Goal: Task Accomplishment & Management: Use online tool/utility

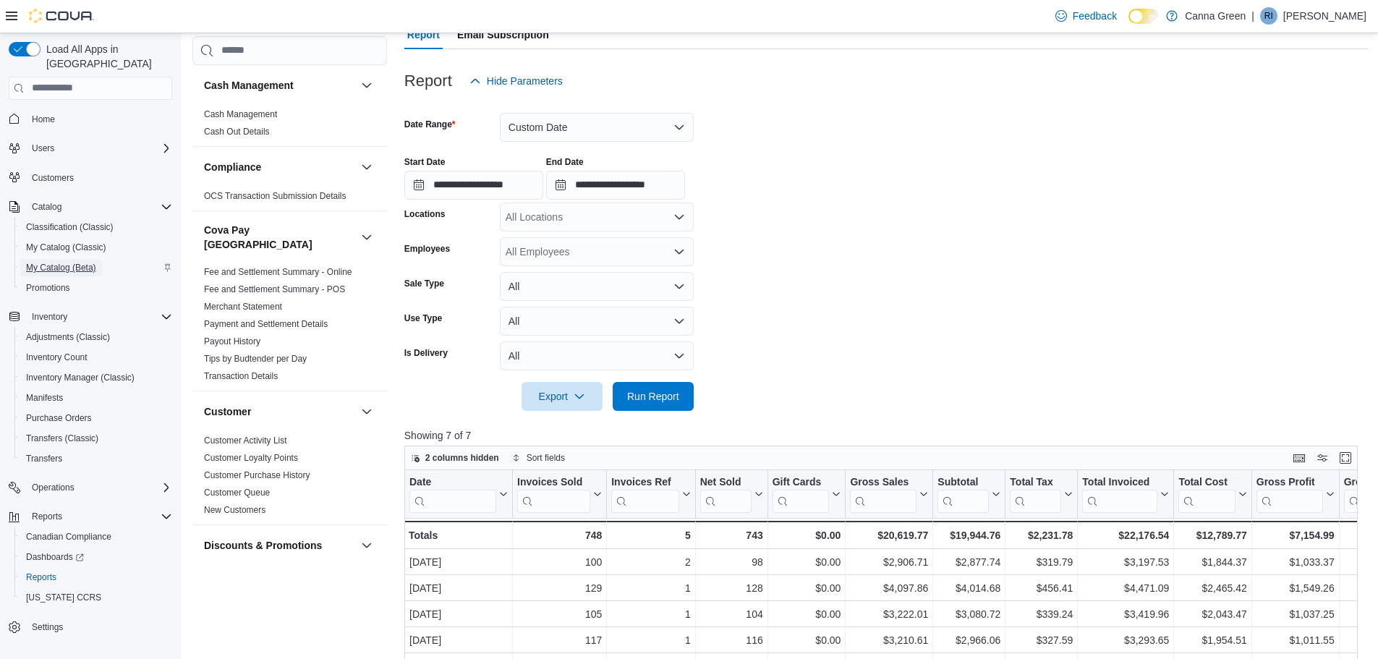
click at [45, 262] on span "My Catalog (Beta)" at bounding box center [61, 268] width 70 height 12
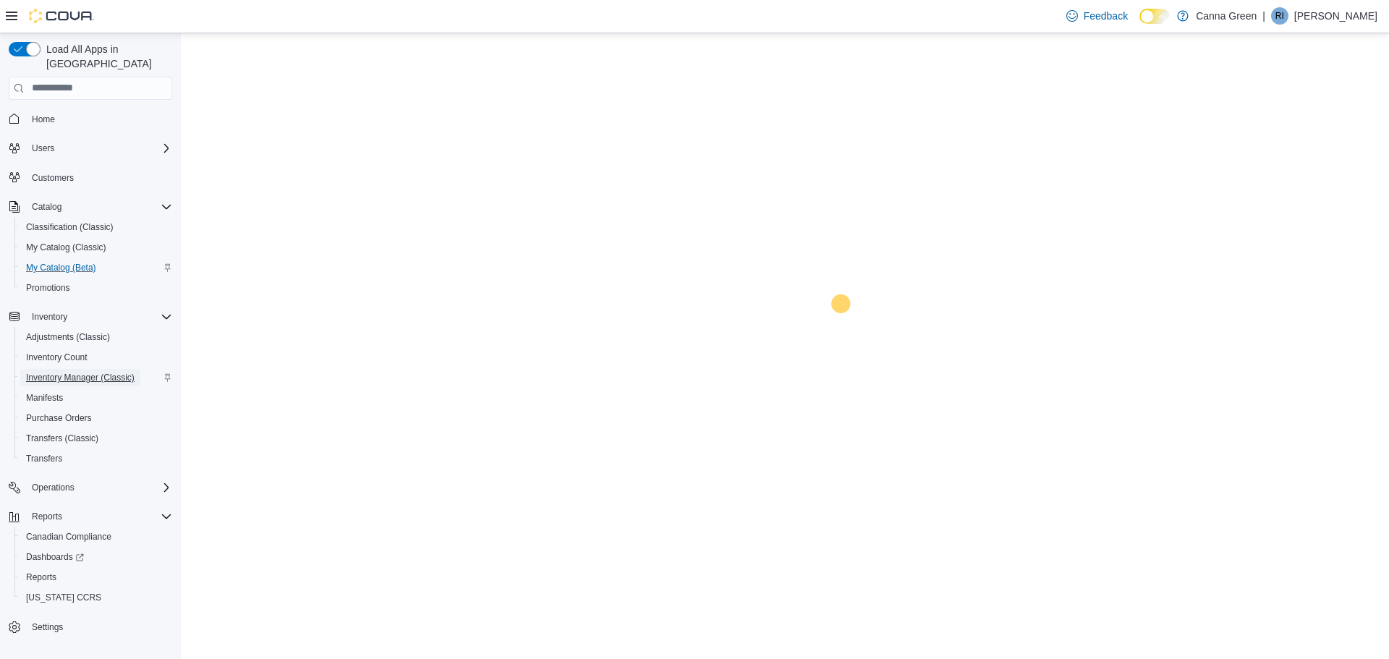
click at [99, 369] on span "Inventory Manager (Classic)" at bounding box center [80, 377] width 109 height 17
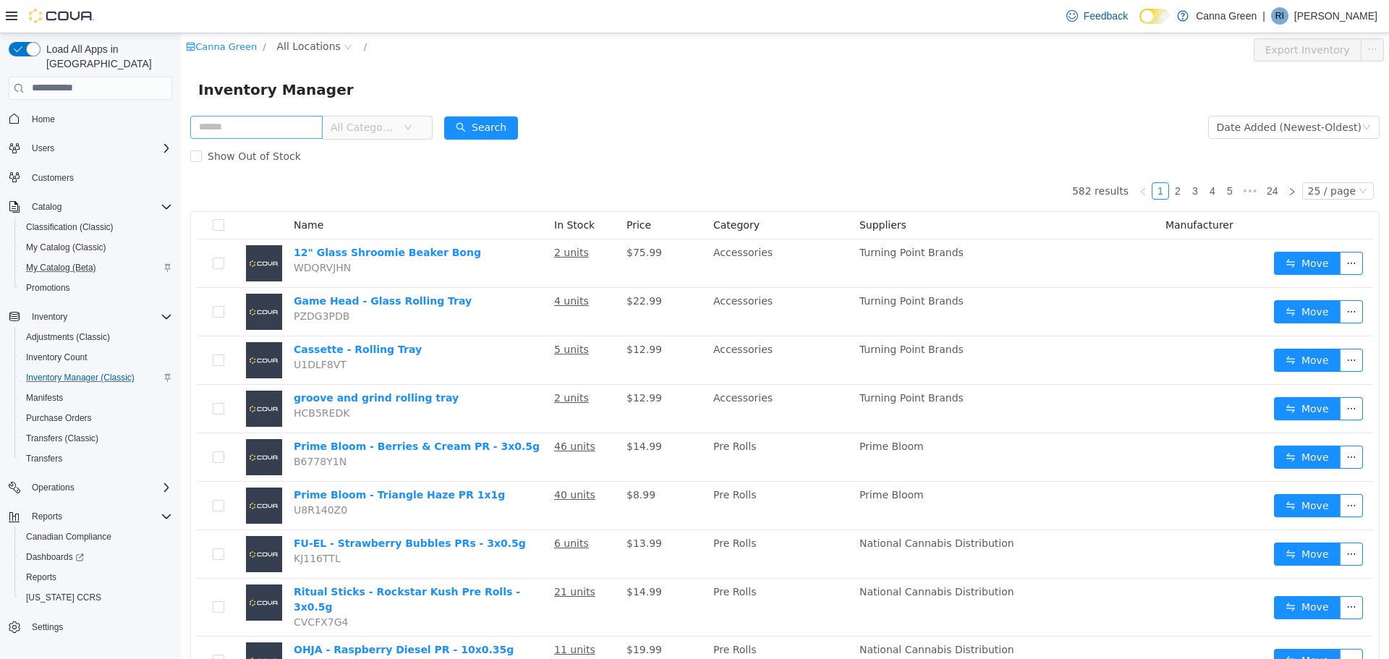
click at [297, 127] on input "text" at bounding box center [256, 126] width 132 height 23
type input "**********"
